Goal: Task Accomplishment & Management: Use online tool/utility

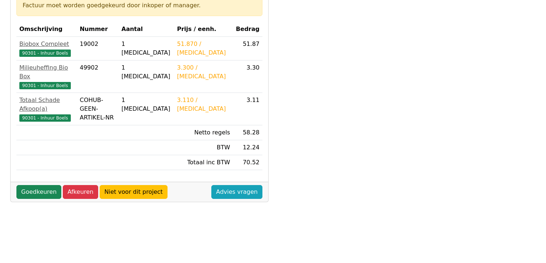
scroll to position [109, 0]
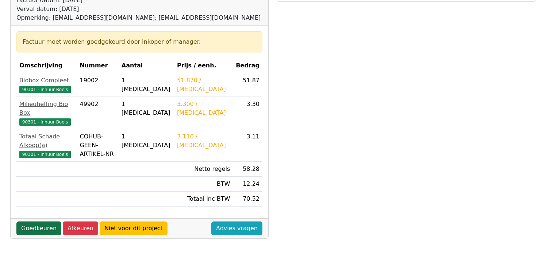
click at [34, 222] on link "Goedkeuren" at bounding box center [38, 229] width 45 height 14
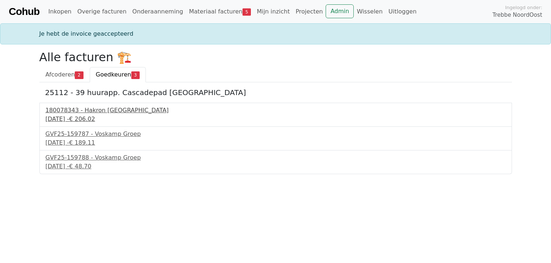
click at [89, 110] on div "180078343 - Hakron [GEOGRAPHIC_DATA]" at bounding box center [276, 110] width 461 height 9
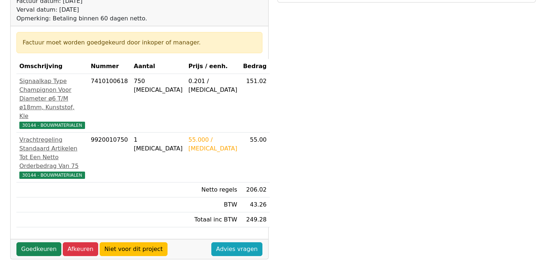
scroll to position [109, 0]
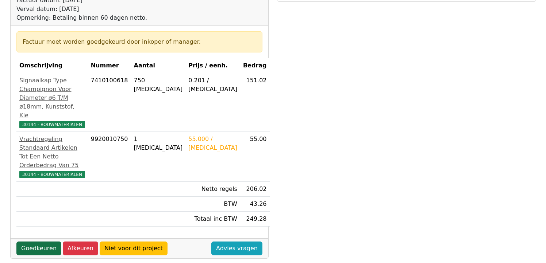
click at [35, 242] on link "Goedkeuren" at bounding box center [38, 249] width 45 height 14
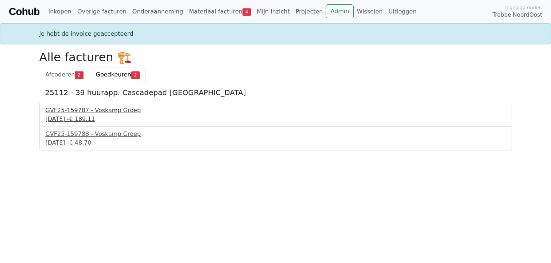
click at [98, 112] on div "GVF25-159787 - Voskamp Groep" at bounding box center [276, 110] width 461 height 9
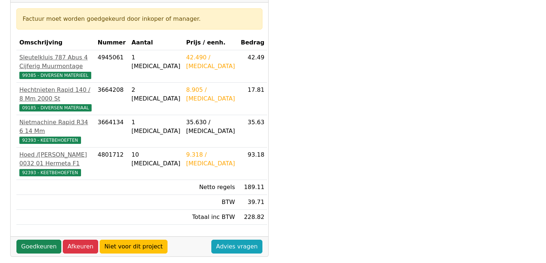
scroll to position [146, 0]
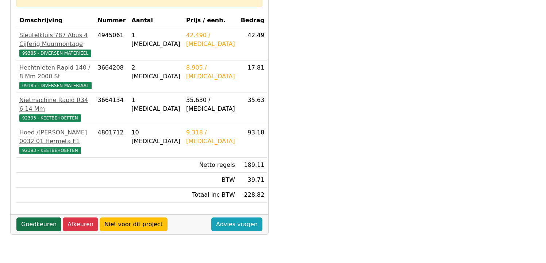
click at [34, 218] on link "Goedkeuren" at bounding box center [38, 225] width 45 height 14
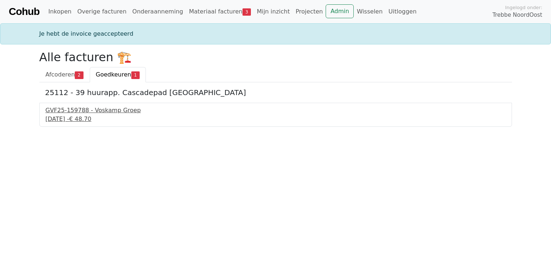
click at [105, 112] on div "GVF25-159788 - Voskamp Groep" at bounding box center [276, 110] width 461 height 9
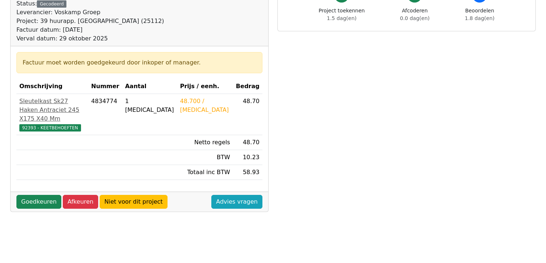
scroll to position [109, 0]
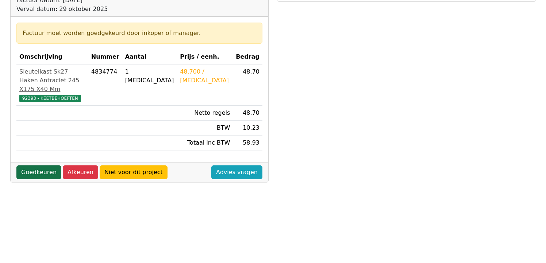
click at [28, 173] on link "Goedkeuren" at bounding box center [38, 173] width 45 height 14
